Goal: Task Accomplishment & Management: Manage account settings

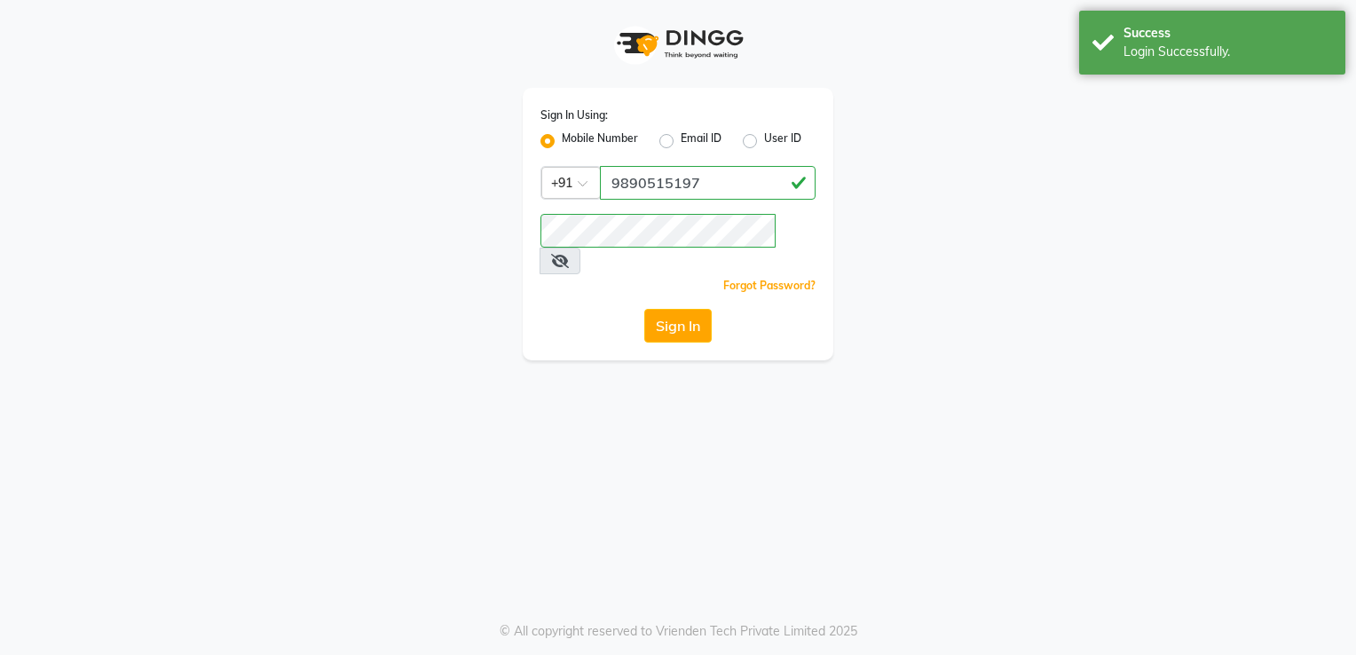
click at [668, 309] on button "Sign In" at bounding box center [677, 326] width 67 height 34
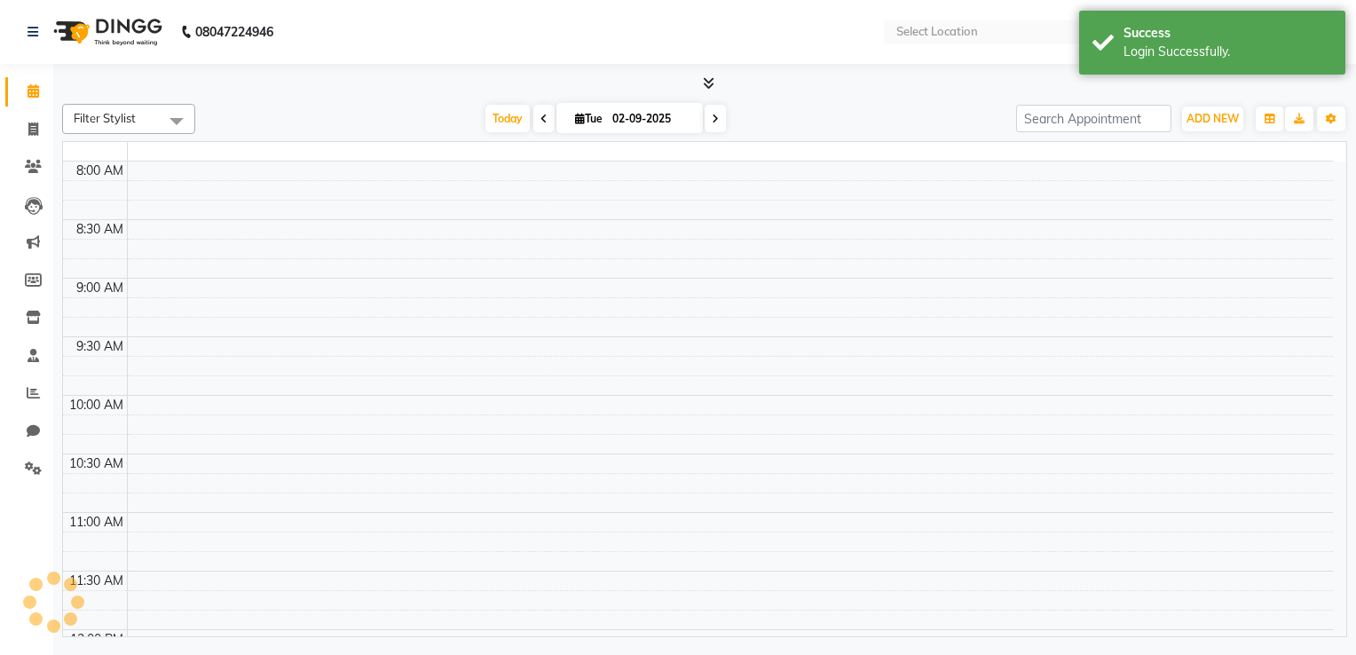
select select "en"
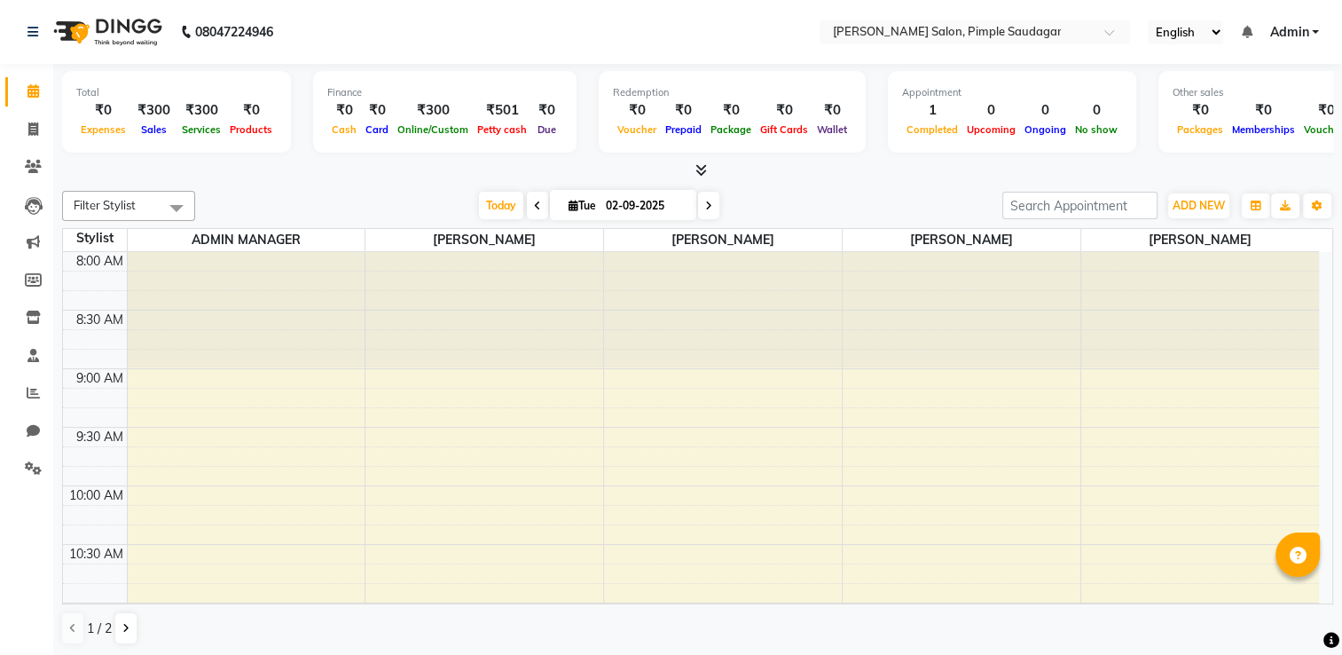
click at [668, 296] on div at bounding box center [723, 309] width 238 height 115
click at [28, 130] on icon at bounding box center [33, 128] width 10 height 13
select select "service"
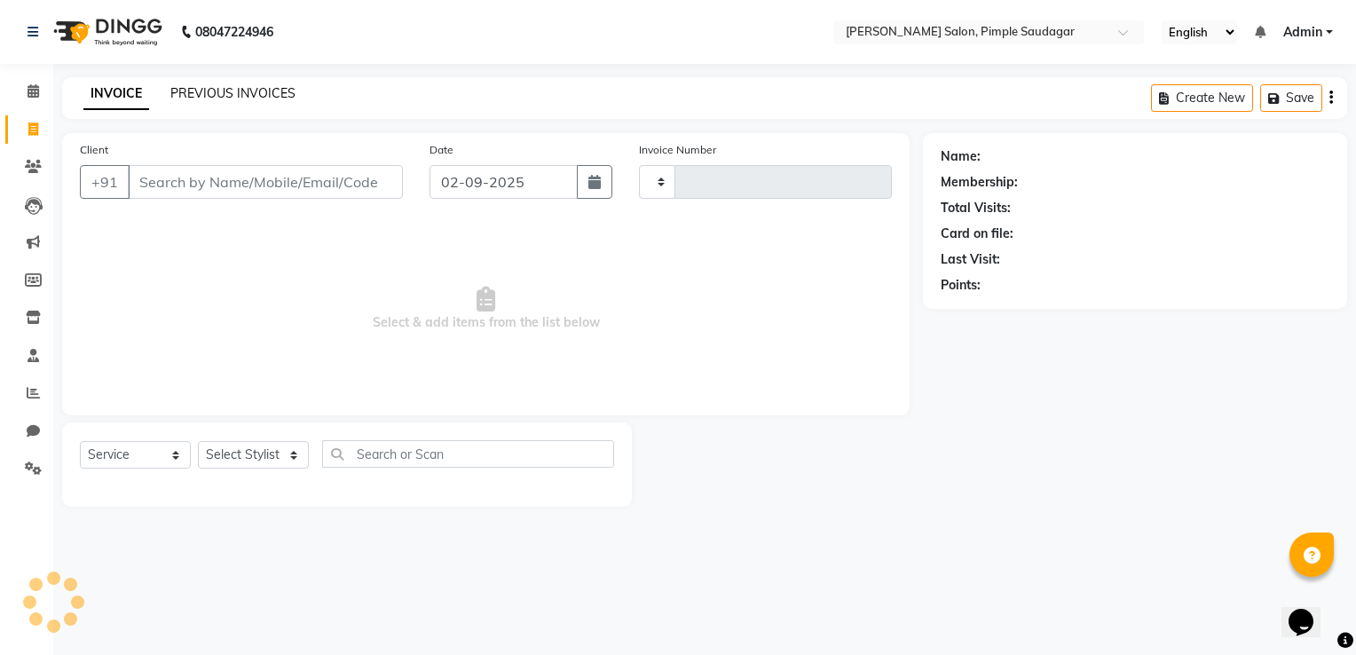
type input "0638"
select select "7816"
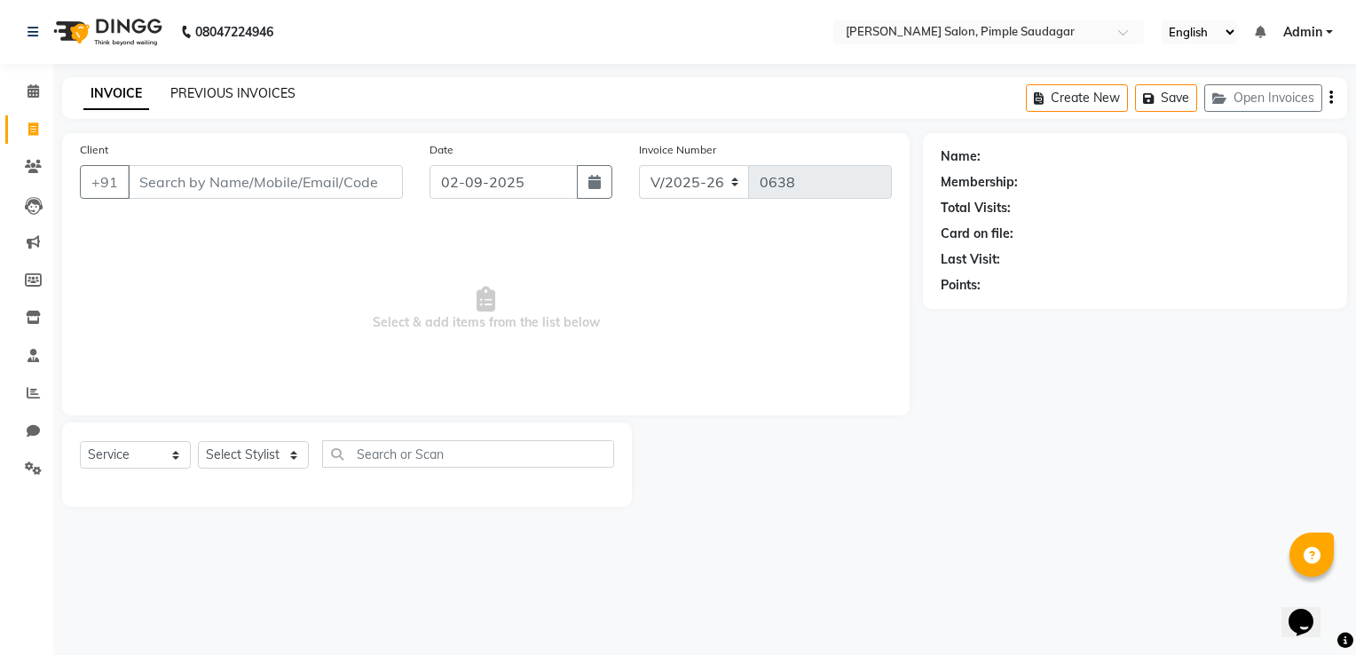
click at [214, 97] on link "PREVIOUS INVOICES" at bounding box center [232, 93] width 125 height 16
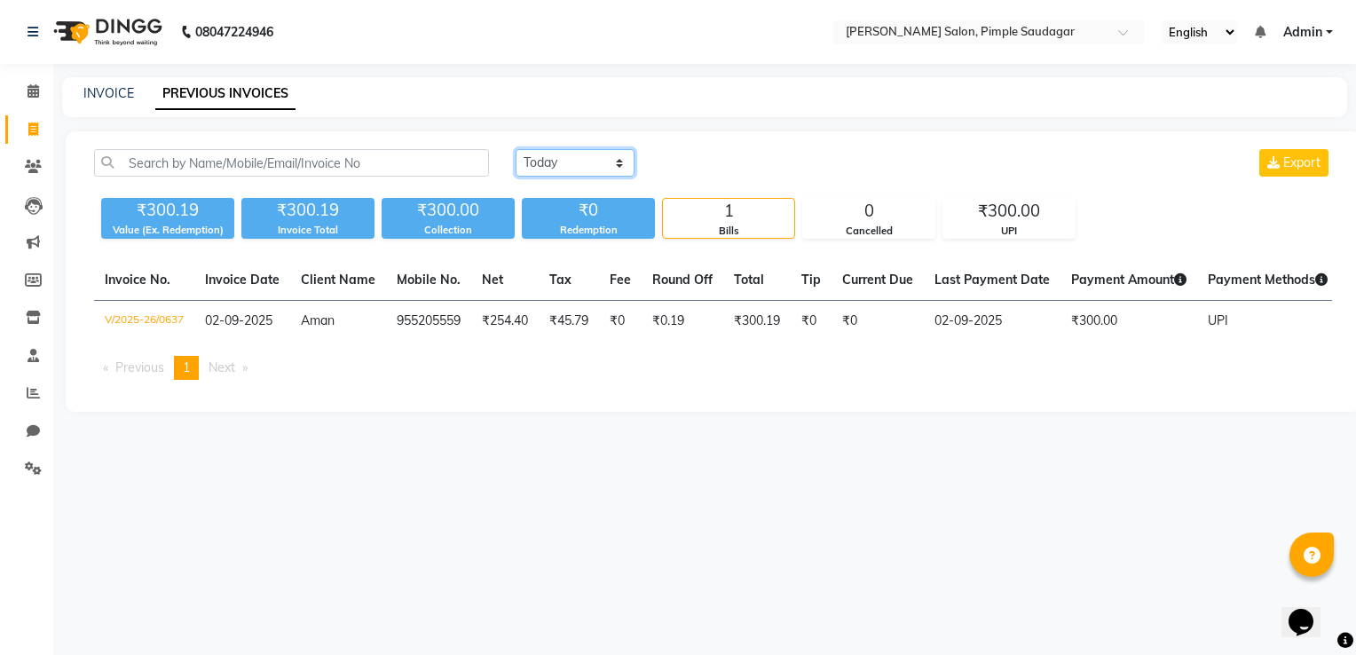
drag, startPoint x: 536, startPoint y: 161, endPoint x: 549, endPoint y: 215, distance: 54.9
click at [549, 215] on div "Today Yesterday Custom Range Export ₹300.19 Value (Ex. Redemption) ₹300.19 Invo…" at bounding box center [712, 194] width 1259 height 90
select select "yesterday"
click at [515, 149] on select "Today Yesterday Custom Range" at bounding box center [574, 163] width 119 height 28
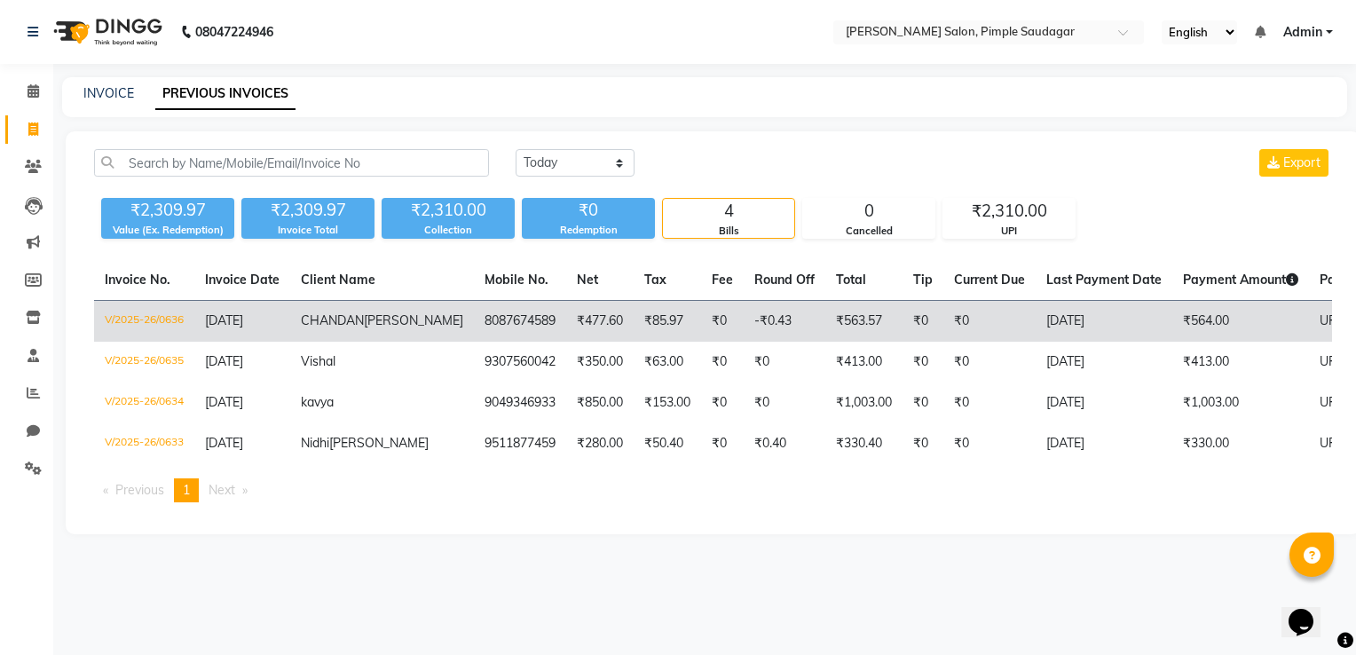
click at [1172, 330] on td "₹564.00" at bounding box center [1240, 322] width 137 height 42
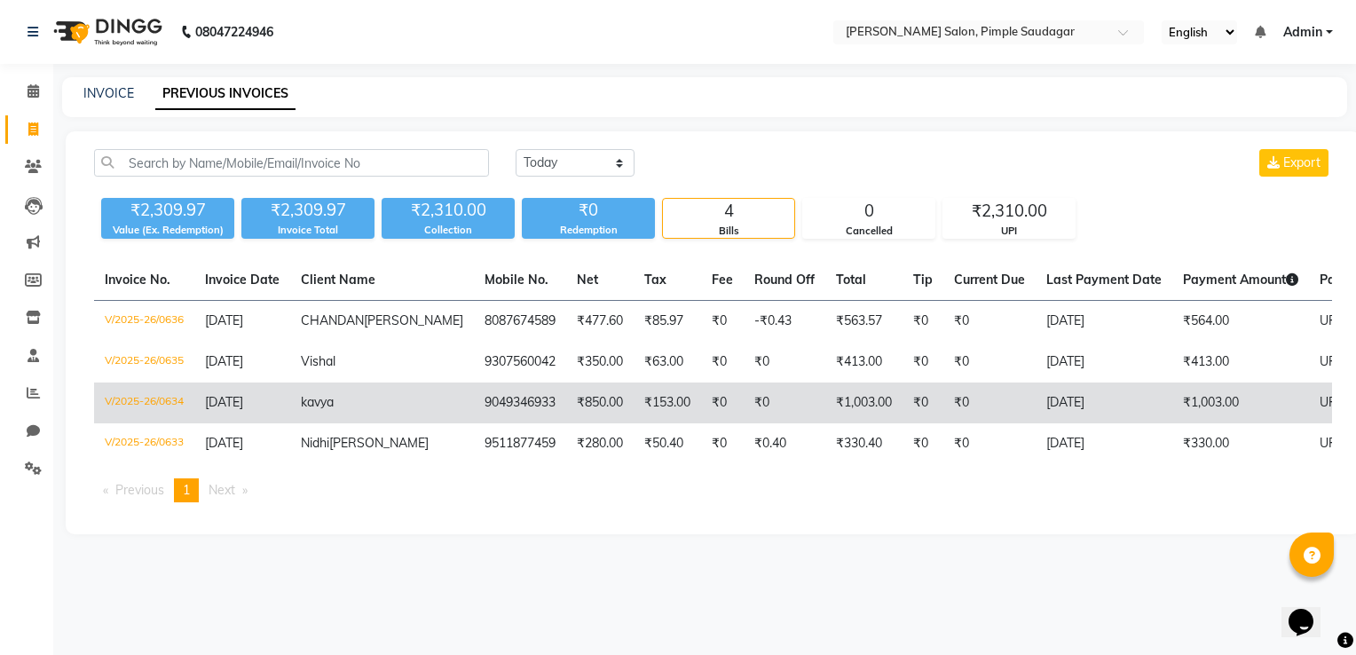
click at [1172, 417] on td "₹1,003.00" at bounding box center [1240, 402] width 137 height 41
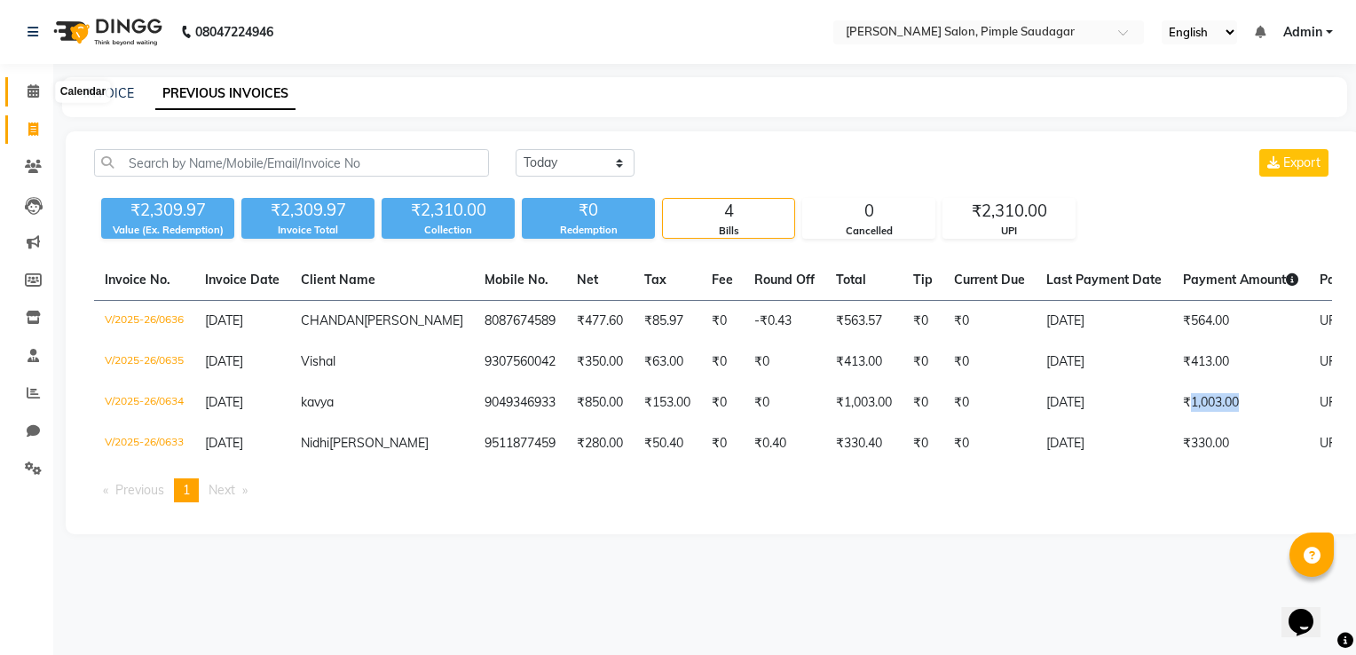
click at [30, 94] on icon at bounding box center [34, 90] width 12 height 13
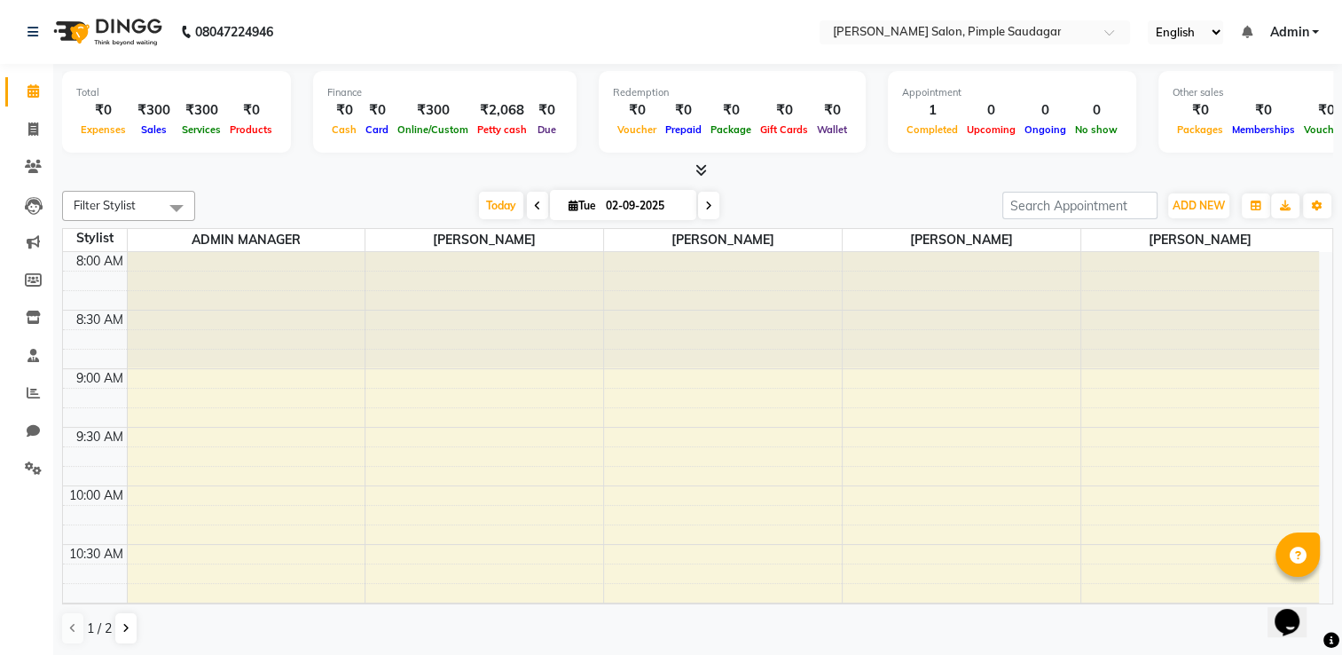
click at [697, 169] on icon at bounding box center [702, 169] width 12 height 13
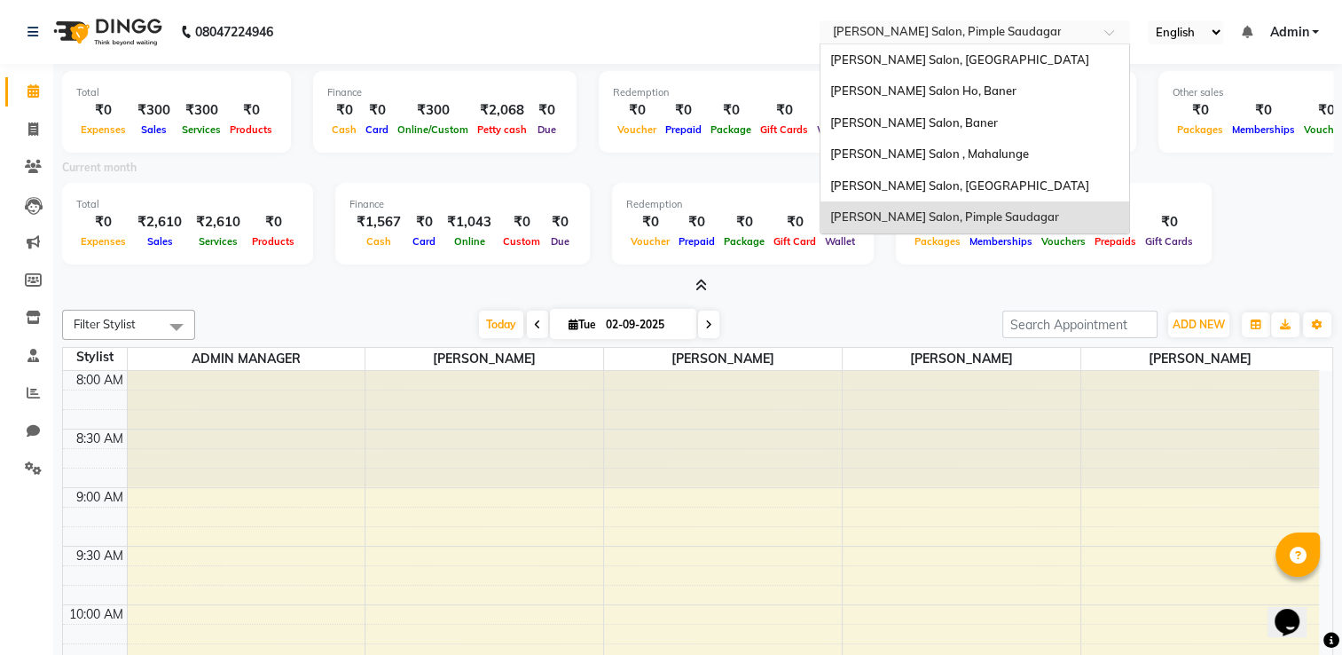
click at [970, 41] on input "text" at bounding box center [957, 34] width 257 height 18
click at [958, 52] on div "Varad Salon, Hinjewadi" at bounding box center [975, 60] width 309 height 32
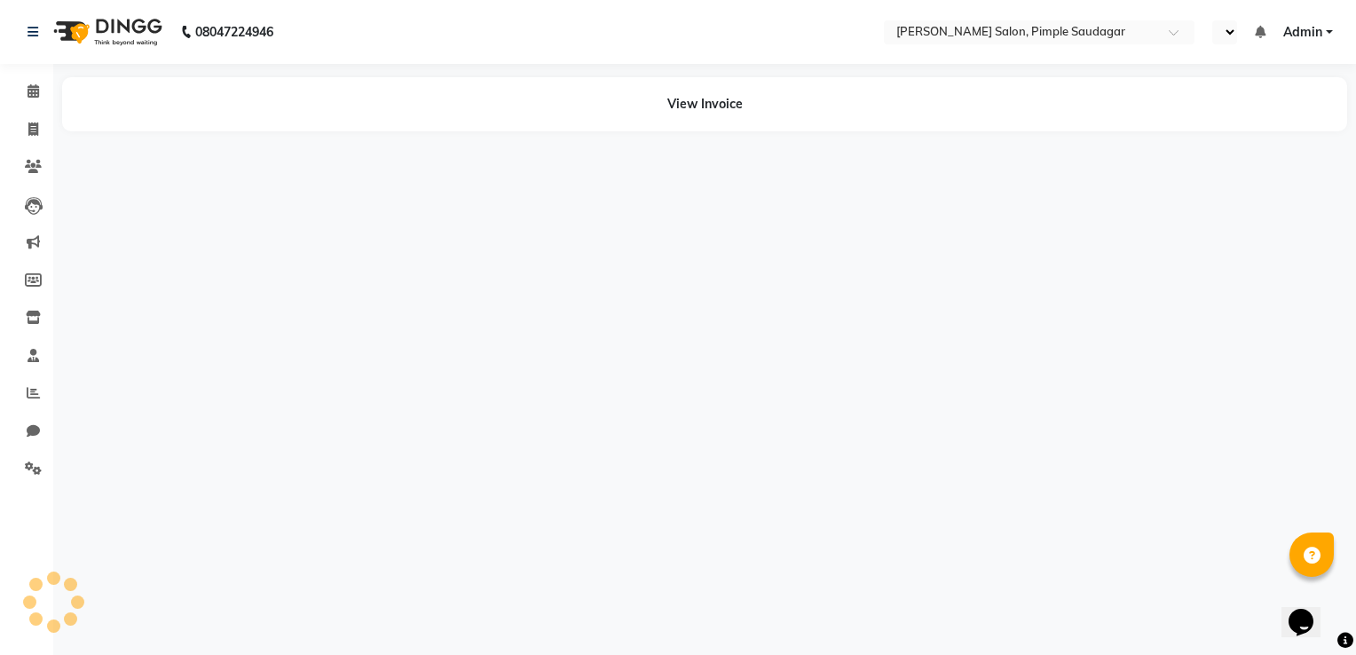
select select "en"
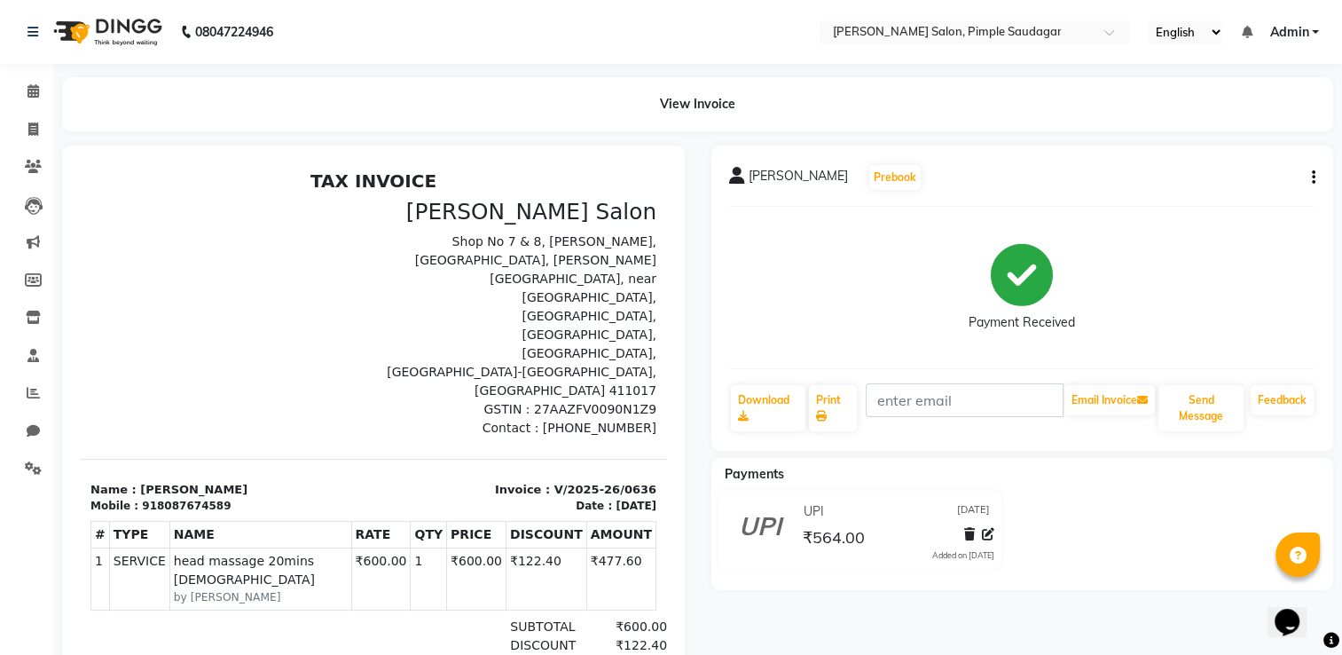
click at [1313, 177] on icon "button" at bounding box center [1314, 177] width 4 height 1
click at [990, 541] on span at bounding box center [988, 534] width 12 height 19
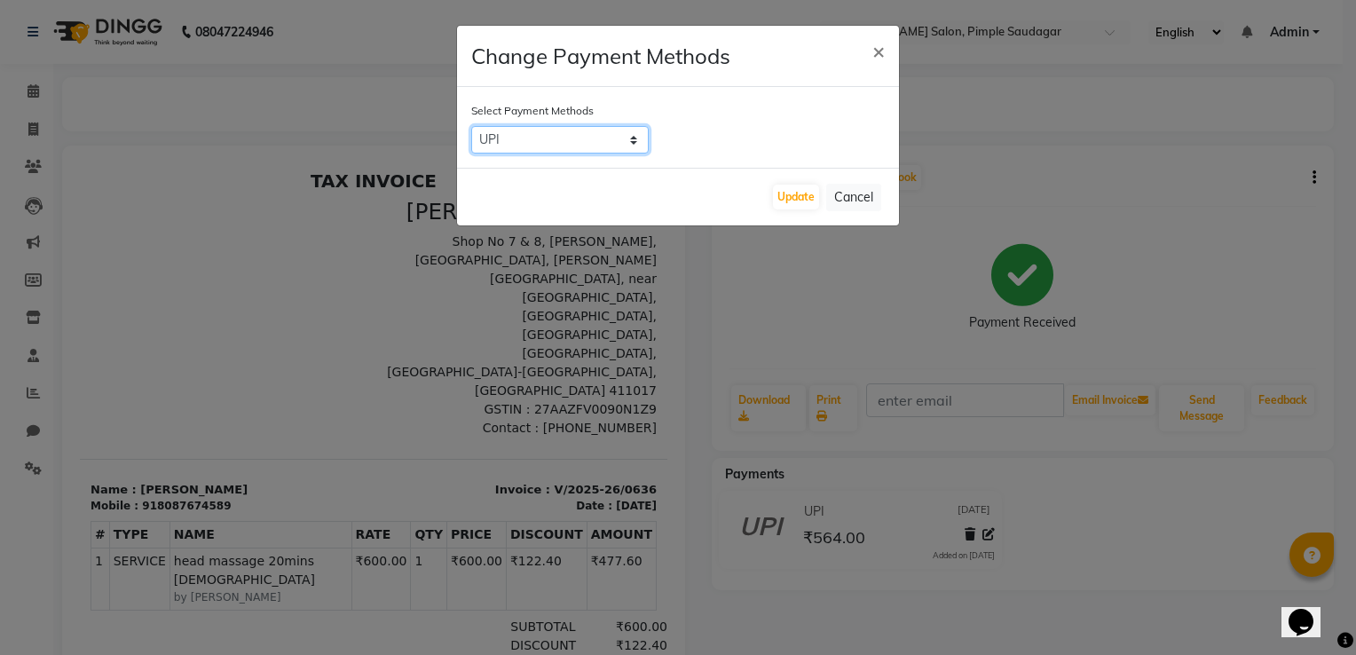
click at [591, 140] on select "Complimentary CARD UPI CASH Family LUZO" at bounding box center [559, 140] width 177 height 28
select select "1"
click at [471, 126] on select "Complimentary CARD UPI CASH Family LUZO" at bounding box center [559, 140] width 177 height 28
click at [797, 195] on button "Update" at bounding box center [796, 197] width 46 height 25
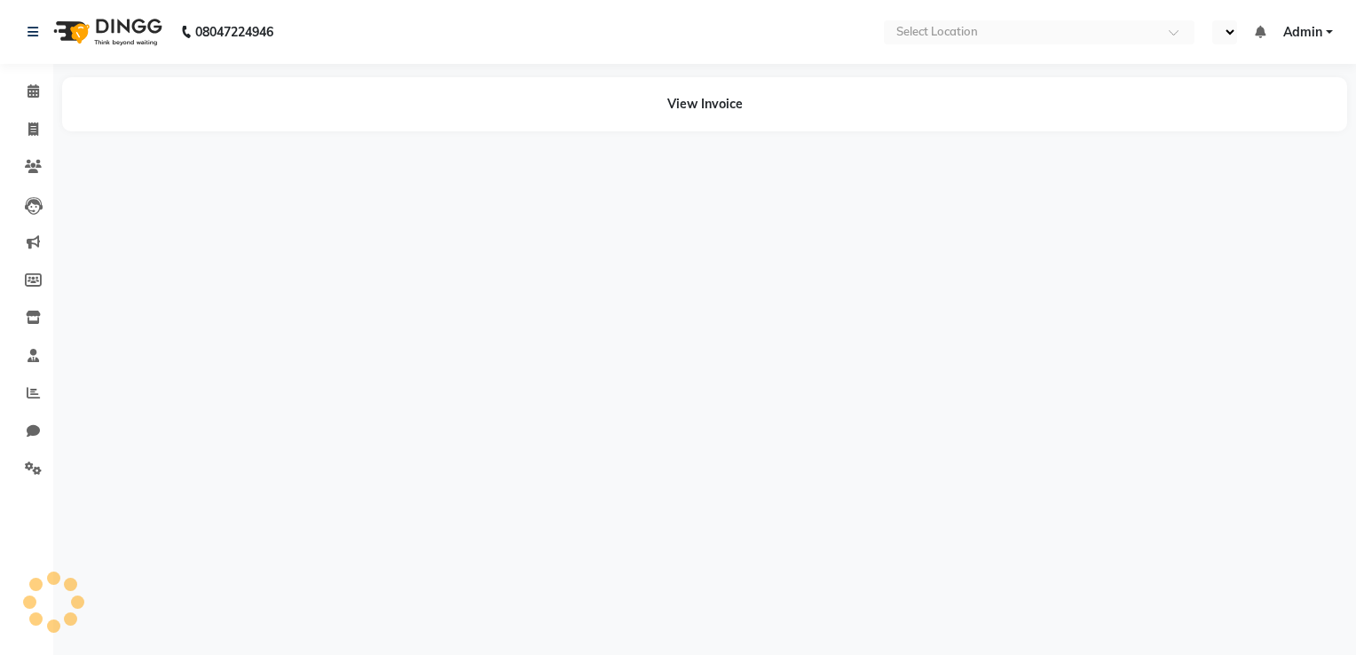
select select "en"
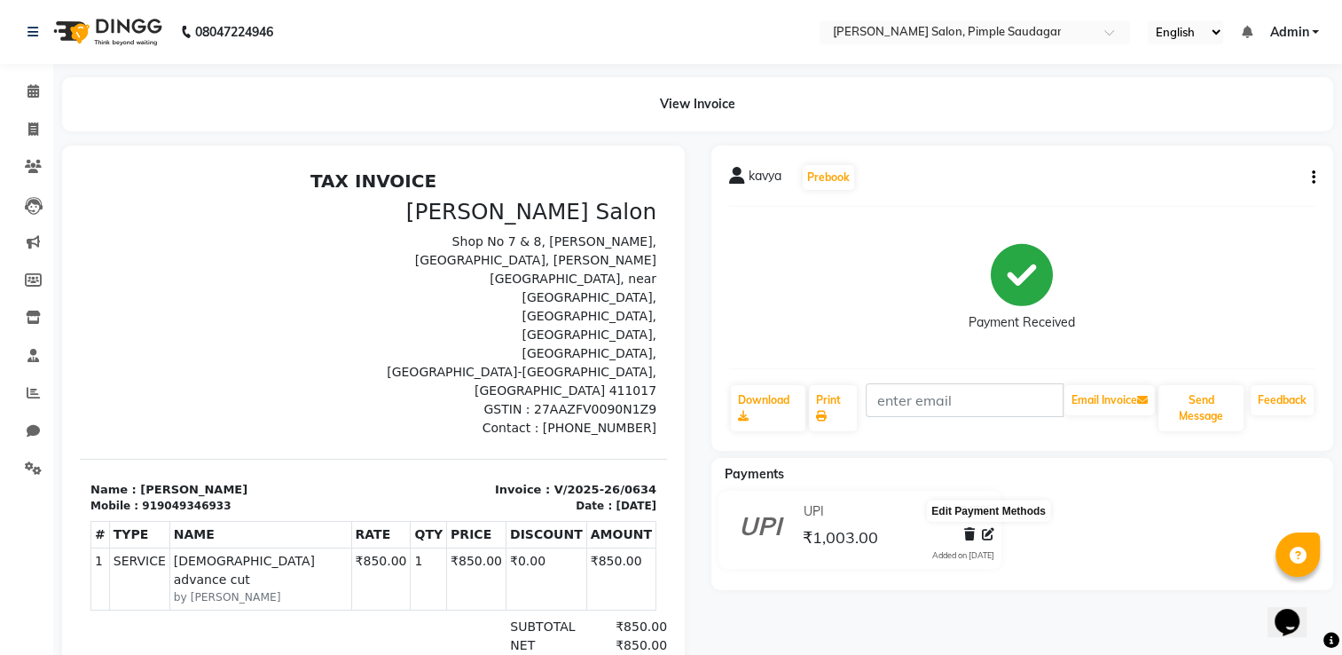
click at [987, 533] on icon at bounding box center [988, 534] width 12 height 12
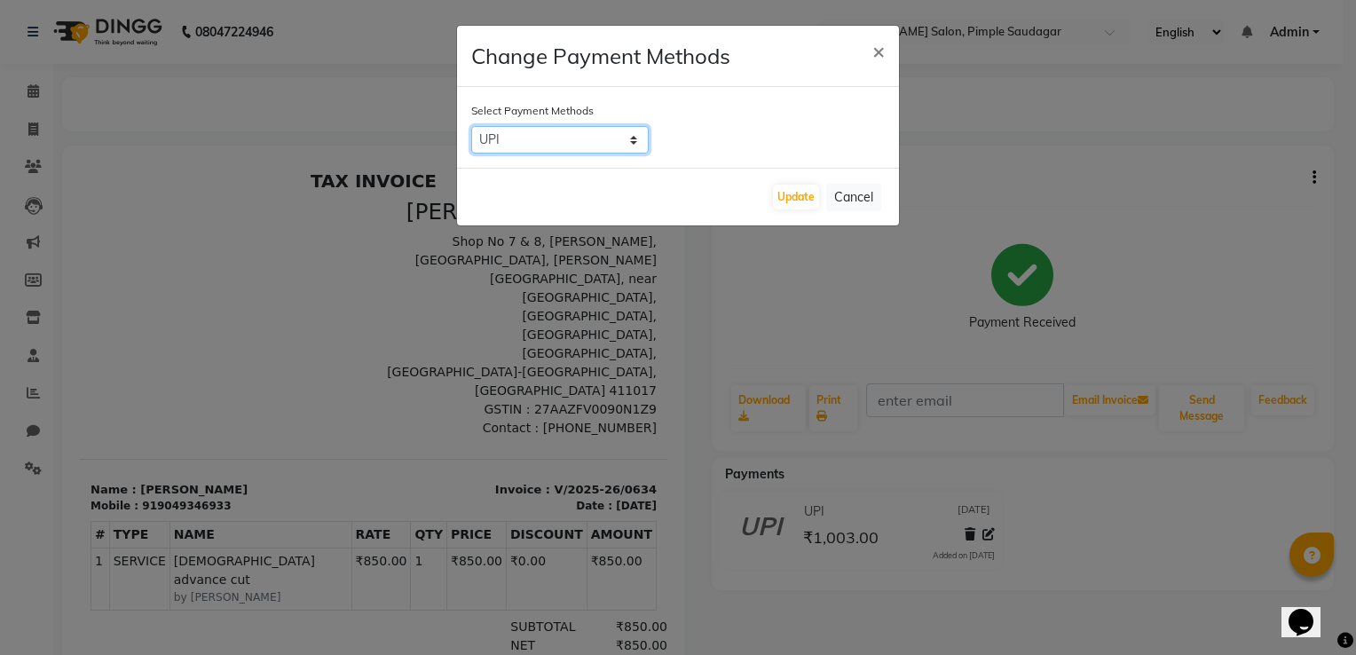
drag, startPoint x: 602, startPoint y: 146, endPoint x: 558, endPoint y: 233, distance: 97.6
click at [558, 233] on ngb-modal-window "Change Payment Methods × Select Payment Methods Complimentary CARD UPI CASH Fam…" at bounding box center [678, 327] width 1356 height 655
select select "1"
click at [471, 126] on select "Complimentary CARD UPI CASH Family LUZO" at bounding box center [559, 140] width 177 height 28
click at [798, 198] on button "Update" at bounding box center [796, 197] width 46 height 25
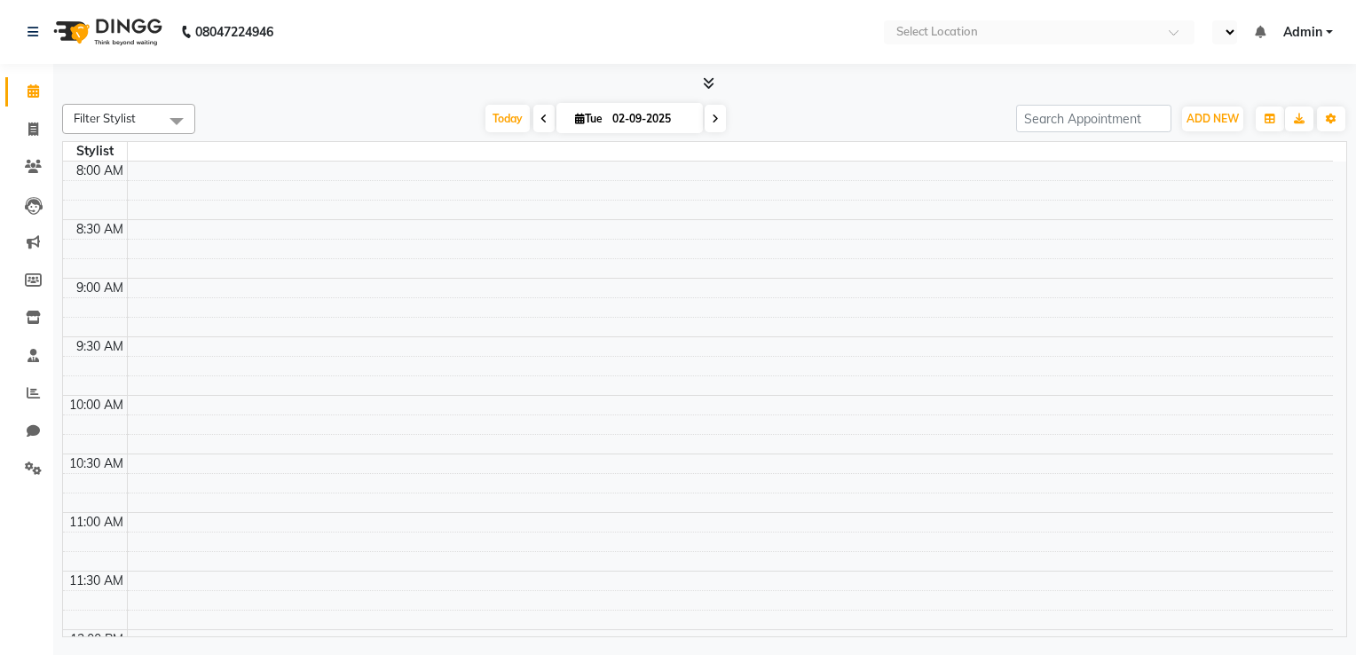
select select "en"
